Goal: Navigation & Orientation: Find specific page/section

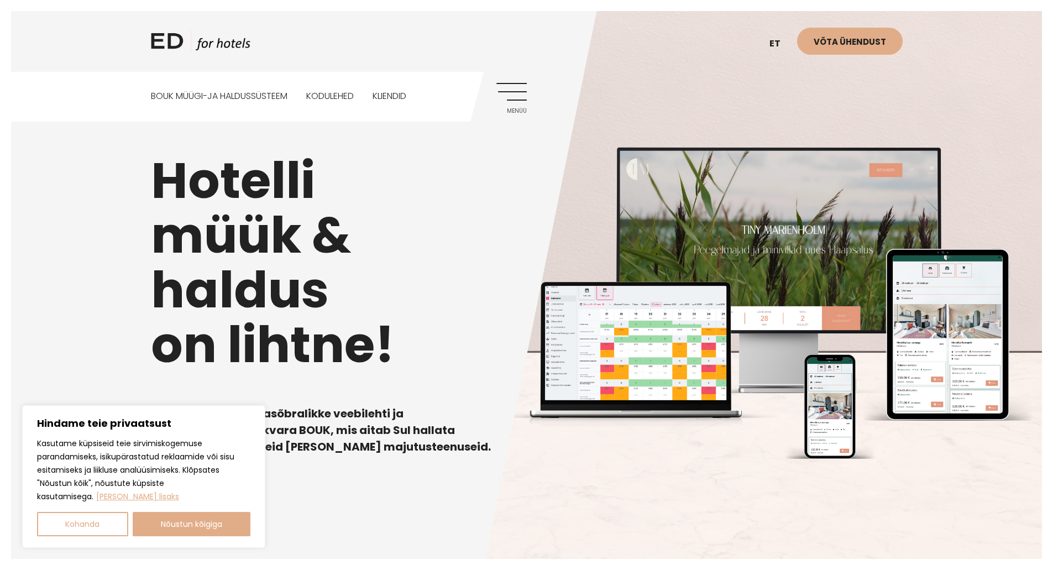
click at [414, 515] on div "Hotelli müük & haldus on lihtne! Kujundame kasutajasõbralikke veebilehti ja pak…" at bounding box center [526, 285] width 1053 height 570
drag, startPoint x: 337, startPoint y: 94, endPoint x: 348, endPoint y: 112, distance: 21.2
click at [337, 94] on link "Kodulehed" at bounding box center [330, 96] width 48 height 49
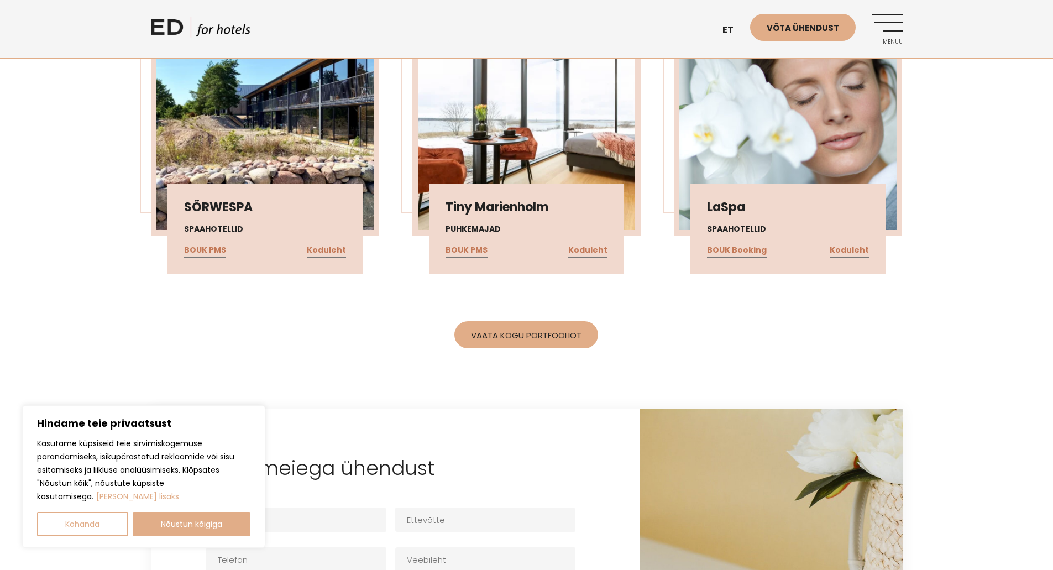
scroll to position [2432, 0]
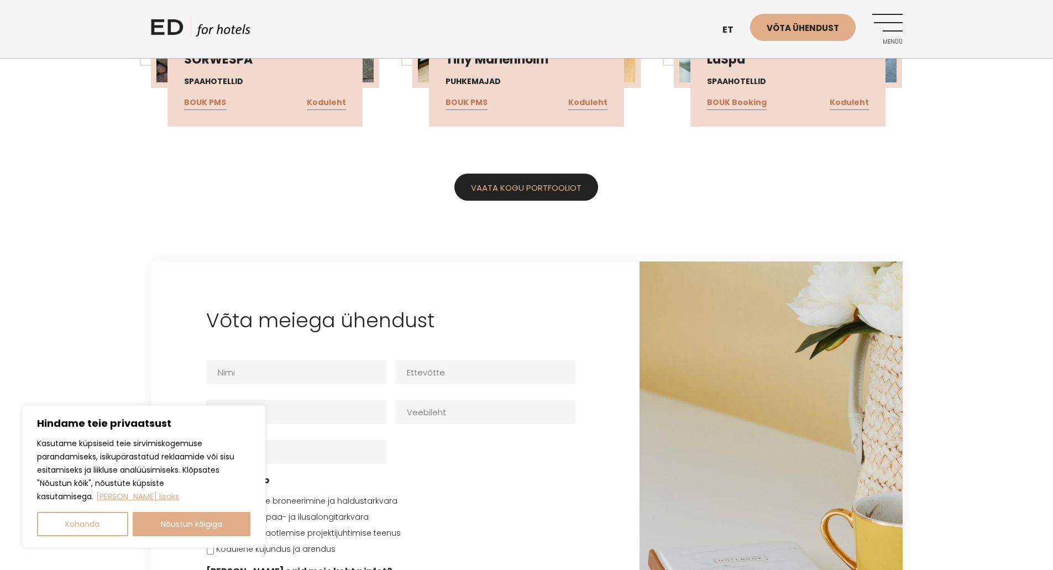
click at [554, 174] on link "Vaata kogu portfooliot" at bounding box center [526, 187] width 144 height 27
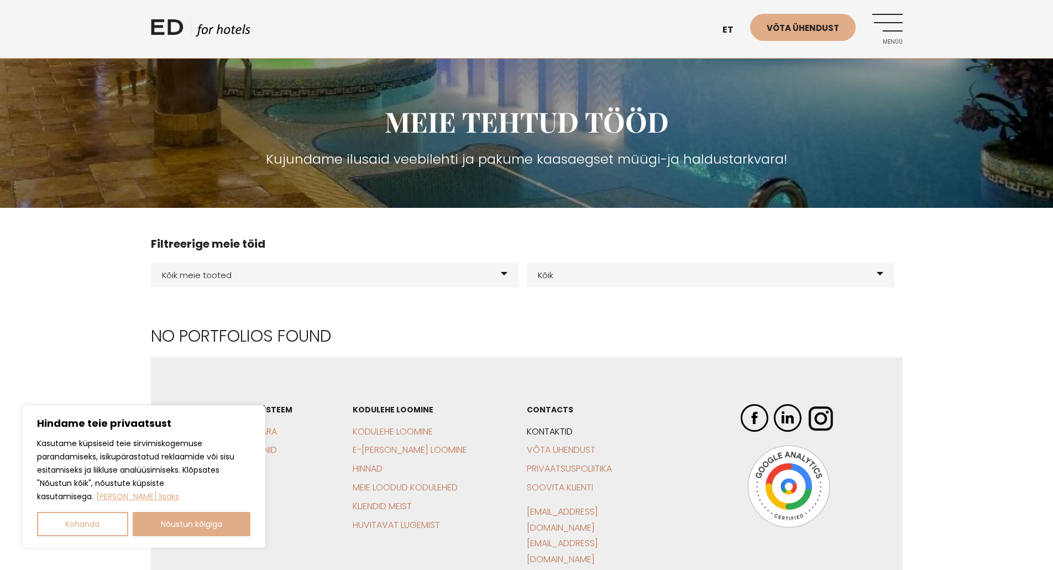
scroll to position [232, 0]
